Goal: Information Seeking & Learning: Learn about a topic

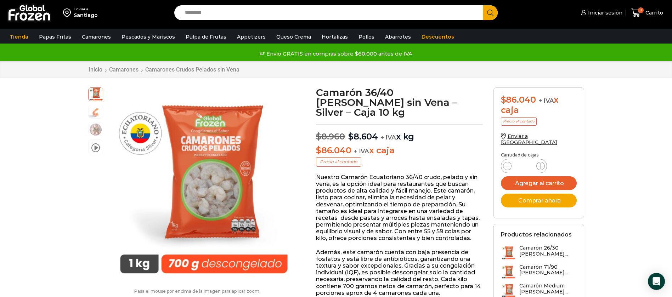
click at [212, 13] on input "Search input" at bounding box center [330, 12] width 298 height 15
drag, startPoint x: 340, startPoint y: 17, endPoint x: 343, endPoint y: 13, distance: 4.8
click at [340, 16] on input "Search input" at bounding box center [330, 12] width 298 height 15
type input "*******"
click at [483, 5] on button "Search" at bounding box center [490, 12] width 15 height 15
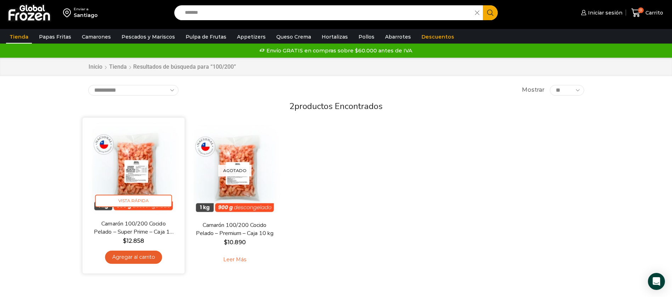
click at [126, 170] on img at bounding box center [133, 168] width 91 height 91
